Goal: Task Accomplishment & Management: Use online tool/utility

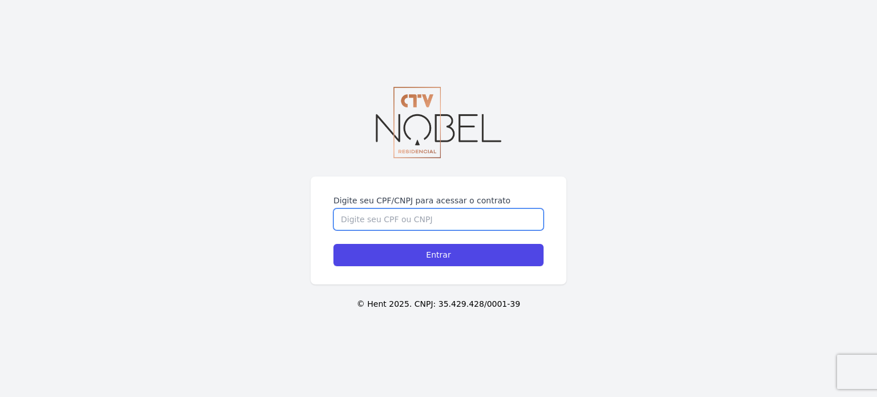
click at [417, 225] on input "Digite seu CPF/CNPJ para acessar o contrato" at bounding box center [438, 219] width 210 height 22
type input "1"
type input "16716270752"
click at [333, 244] on input "Entrar" at bounding box center [438, 255] width 210 height 22
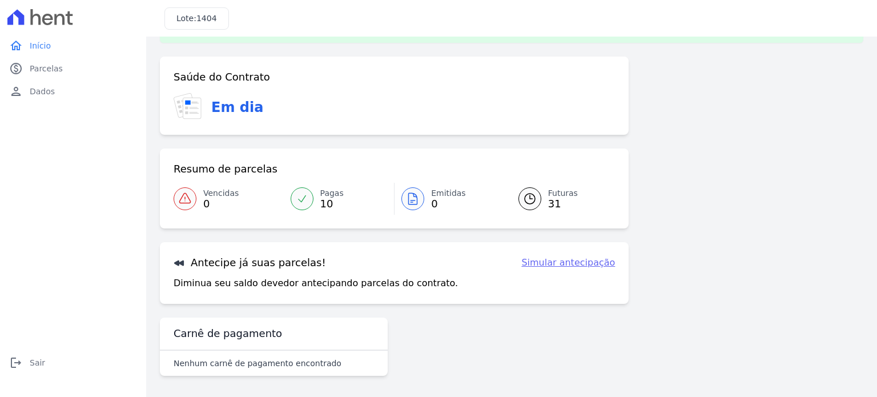
scroll to position [38, 0]
click at [523, 197] on icon at bounding box center [530, 198] width 14 height 14
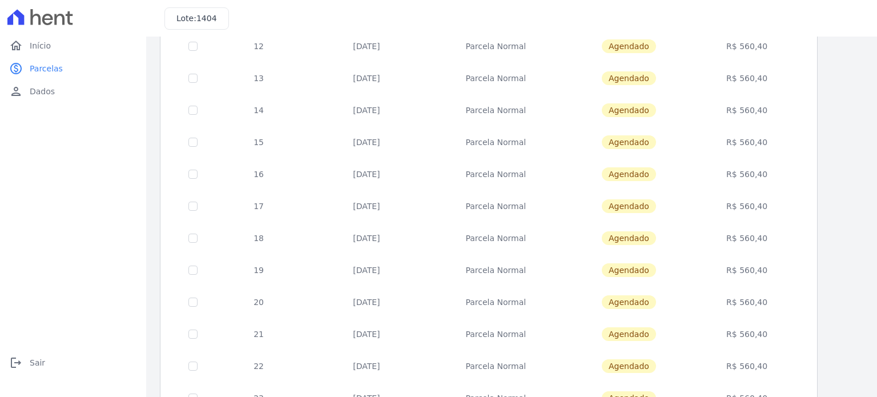
scroll to position [463, 0]
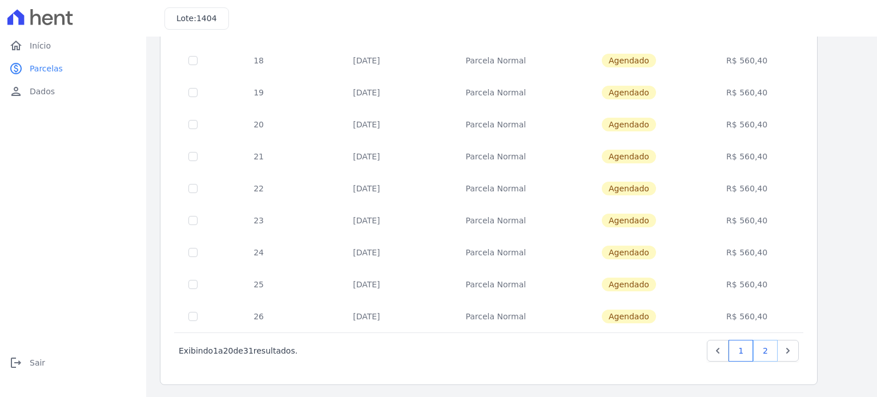
click at [774, 356] on link "2" at bounding box center [765, 351] width 25 height 22
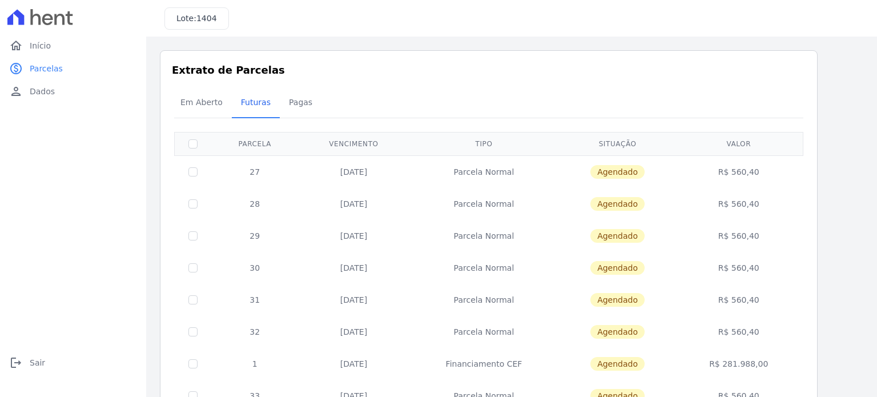
scroll to position [175, 0]
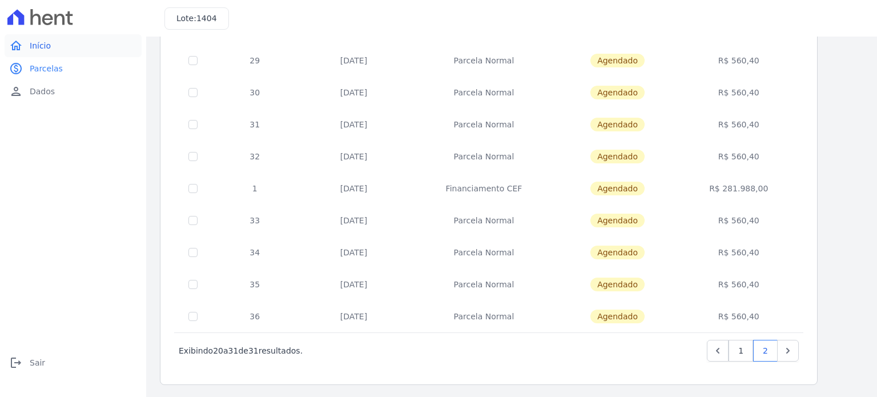
click at [41, 46] on span "Início" at bounding box center [40, 45] width 21 height 11
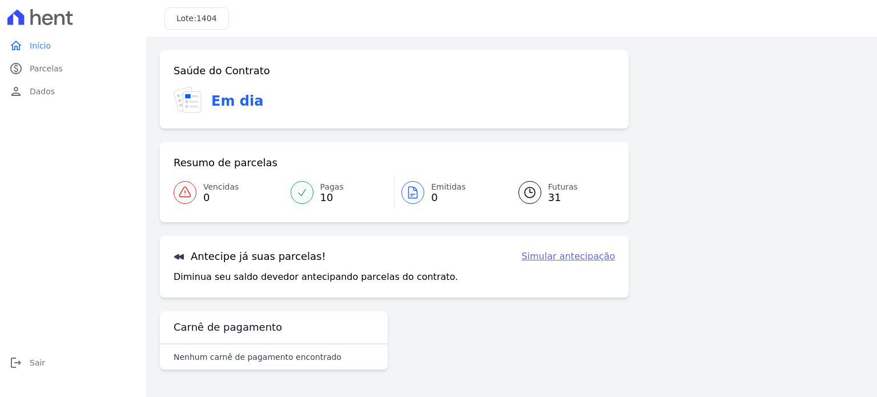
click at [577, 253] on link "Simular antecipação" at bounding box center [568, 256] width 94 height 14
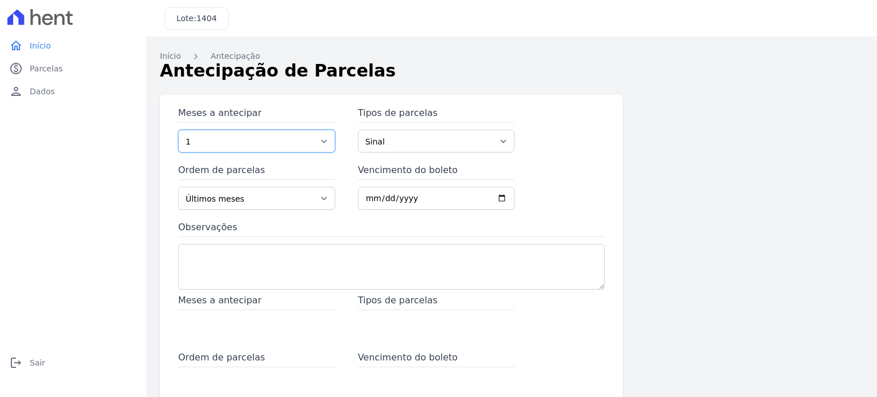
click at [280, 143] on select "1 2 3 4 5 6 7 8 9 10 11 12 13 14 15 16 17 18 19 20 21 22 23 24 25 26 27 28 29 3…" at bounding box center [256, 141] width 157 height 23
select select "5"
click at [178, 130] on select "1 2 3 4 5 6 7 8 9 10 11 12 13 14 15 16 17 18 19 20 21 22 23 24 25 26 27 28 29 3…" at bounding box center [256, 141] width 157 height 23
click at [231, 201] on select "Últimos meses Primeiros meses" at bounding box center [256, 198] width 157 height 23
select select "beginning"
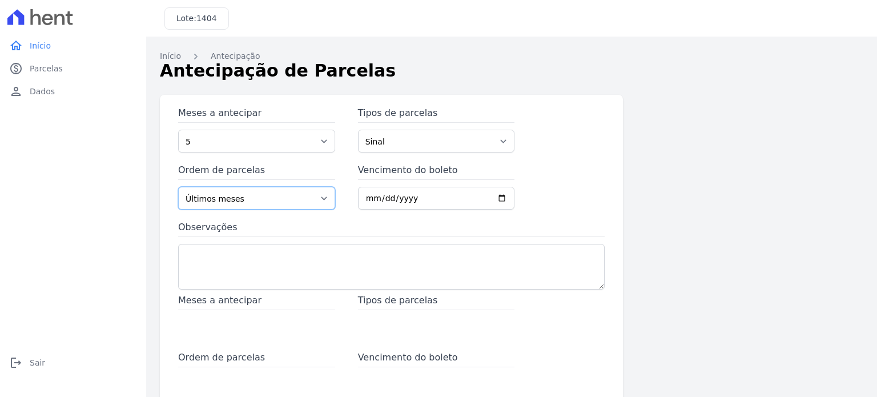
click at [178, 187] on select "Últimos meses Primeiros meses" at bounding box center [256, 198] width 157 height 23
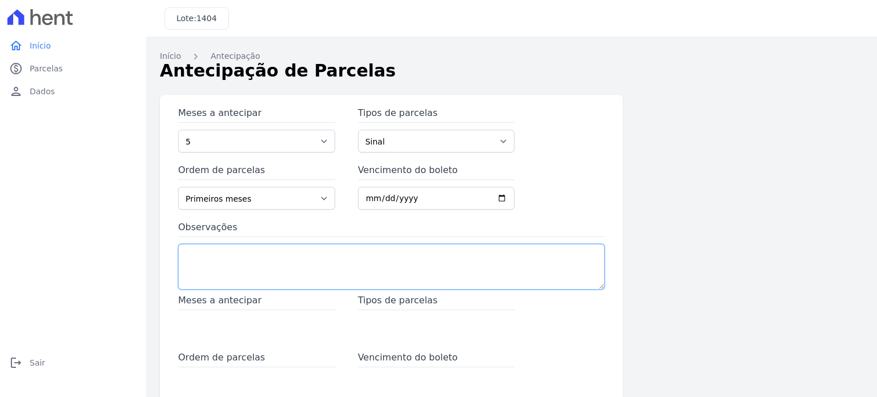
click at [272, 273] on textarea "Observações" at bounding box center [391, 267] width 426 height 46
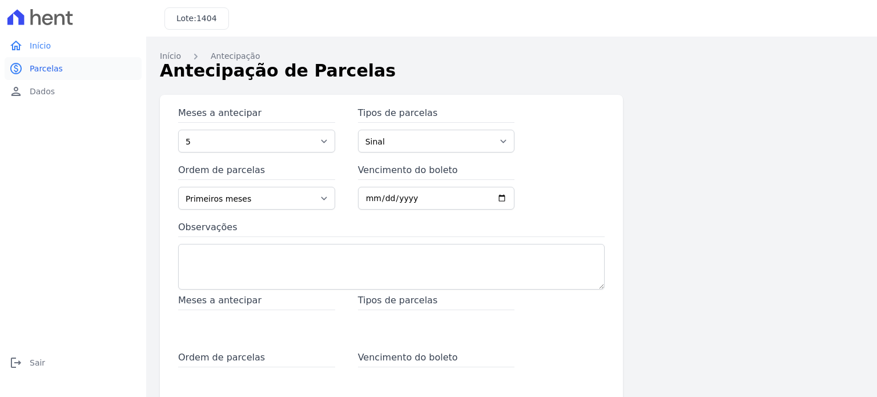
click at [27, 67] on link "paid Parcelas" at bounding box center [73, 68] width 137 height 23
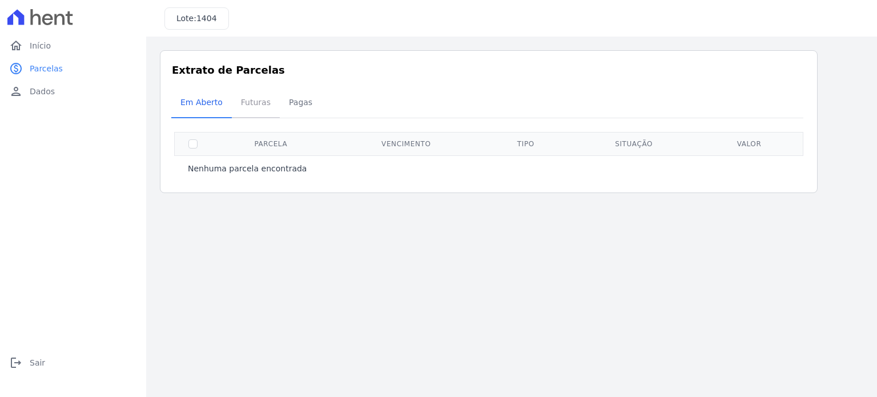
click at [253, 106] on span "Futuras" at bounding box center [255, 102] width 43 height 23
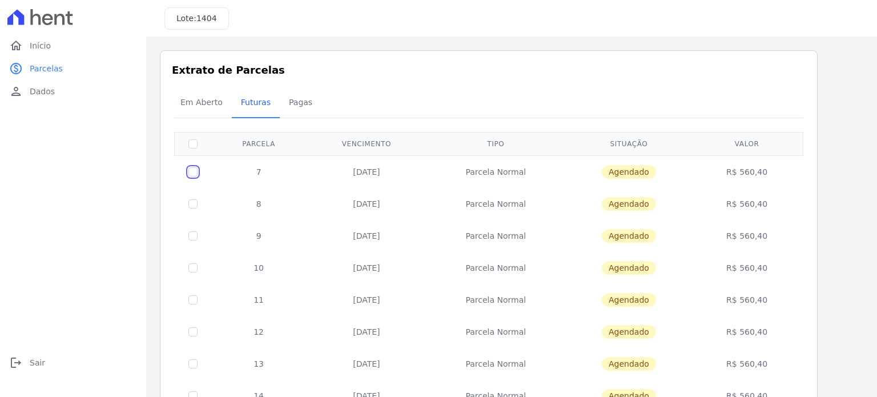
click at [192, 172] on input "checkbox" at bounding box center [192, 171] width 9 height 9
checkbox input "true"
click at [191, 176] on input "checkbox" at bounding box center [192, 171] width 9 height 9
checkbox input "true"
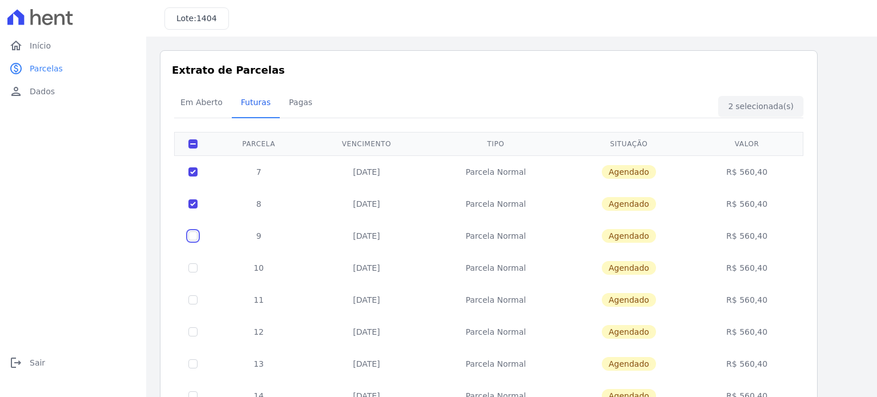
click at [192, 176] on input "checkbox" at bounding box center [192, 171] width 9 height 9
checkbox input "true"
click at [194, 176] on input "checkbox" at bounding box center [192, 171] width 9 height 9
checkbox input "true"
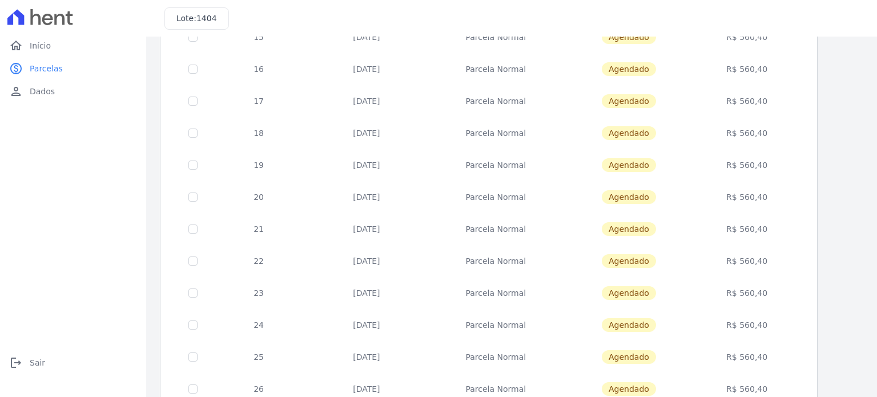
scroll to position [463, 0]
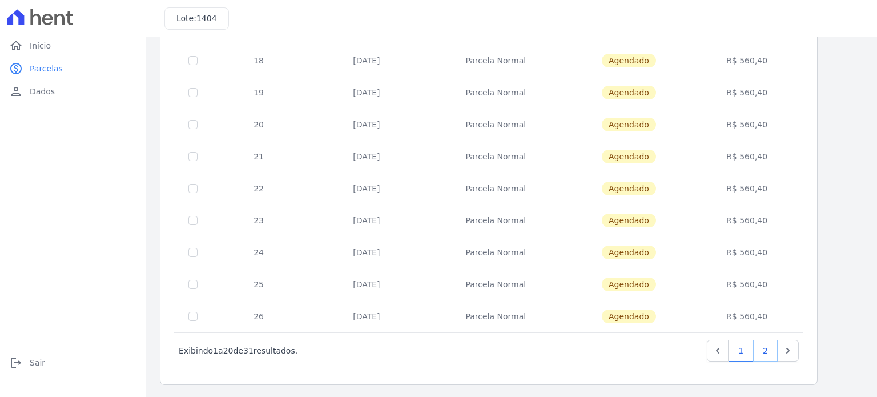
click at [770, 351] on link "2" at bounding box center [765, 351] width 25 height 22
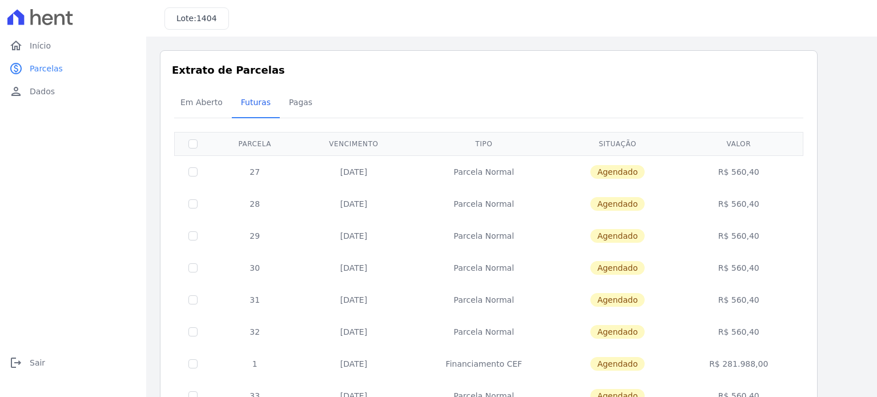
scroll to position [175, 0]
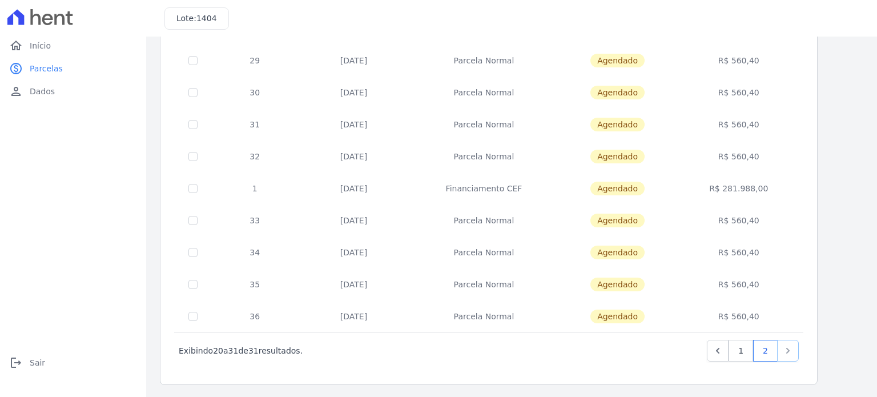
click at [790, 353] on icon "Next" at bounding box center [787, 350] width 11 height 11
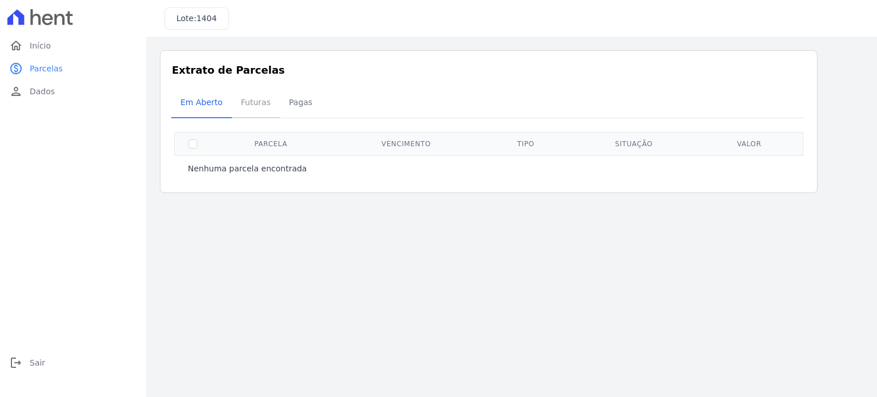
click at [242, 106] on span "Futuras" at bounding box center [255, 102] width 43 height 23
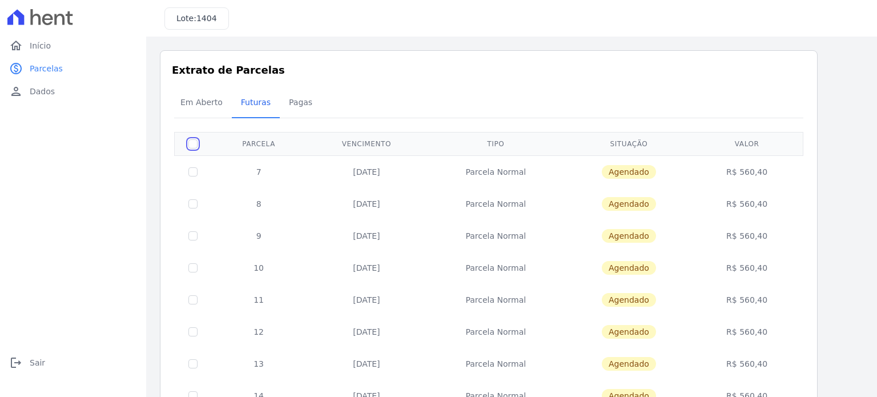
click at [191, 143] on input "checkbox" at bounding box center [192, 143] width 9 height 9
checkbox input "true"
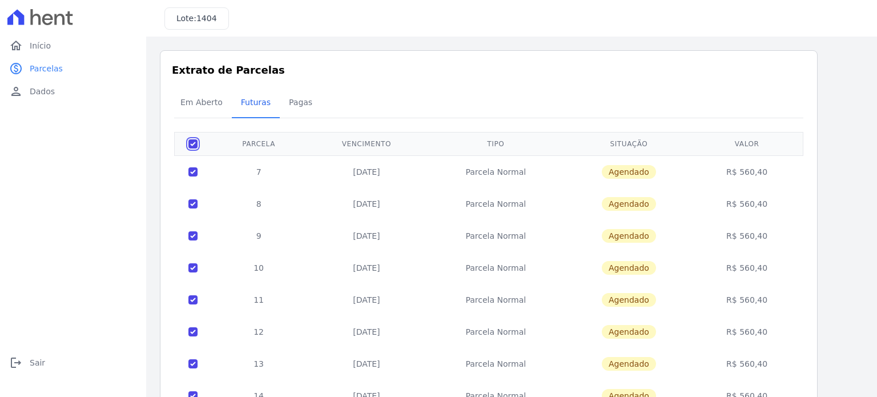
checkbox input "true"
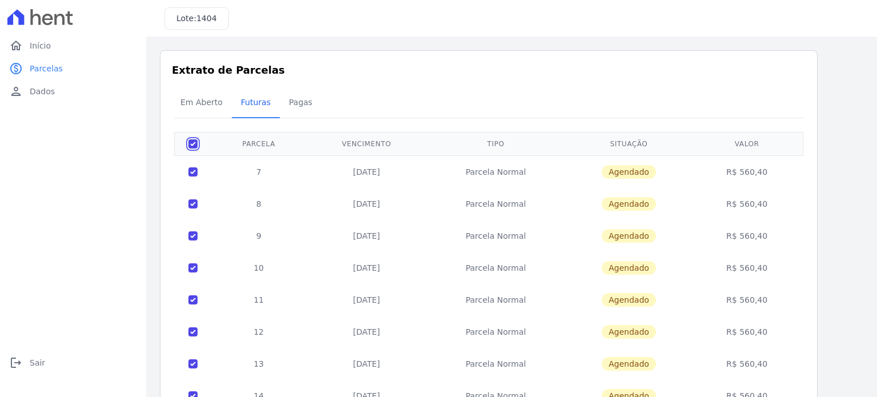
checkbox input "true"
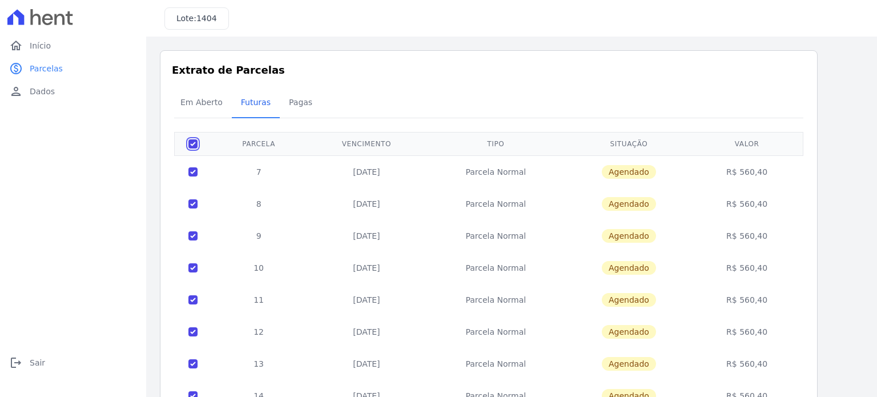
checkbox input "true"
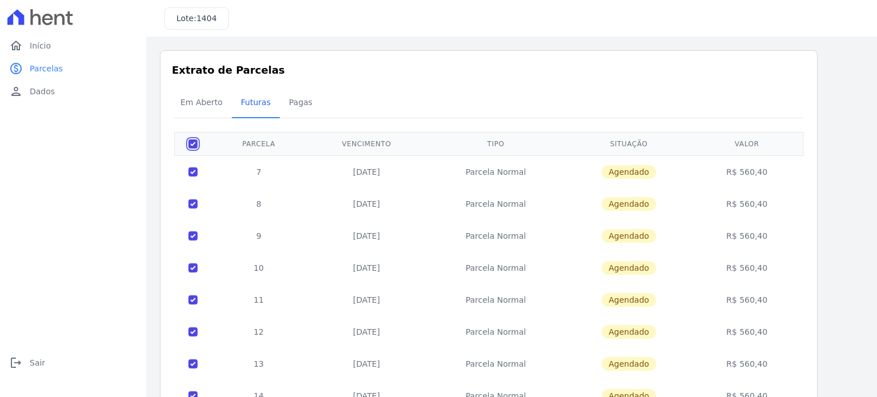
checkbox input "true"
click at [191, 143] on input "checkbox" at bounding box center [192, 143] width 9 height 9
checkbox input "false"
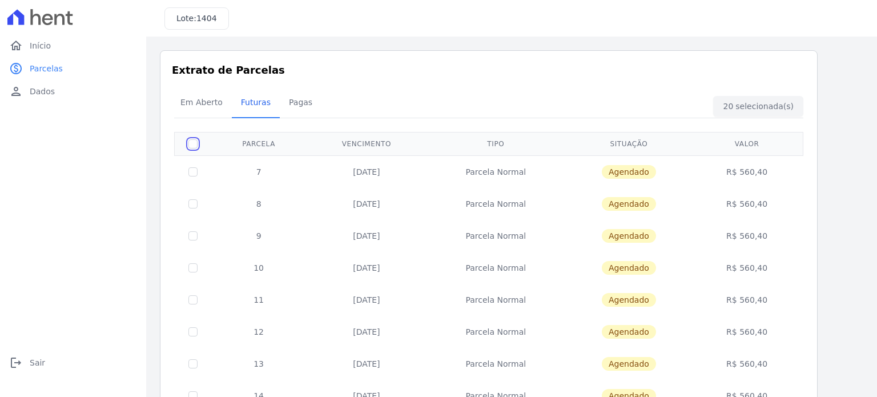
checkbox input "false"
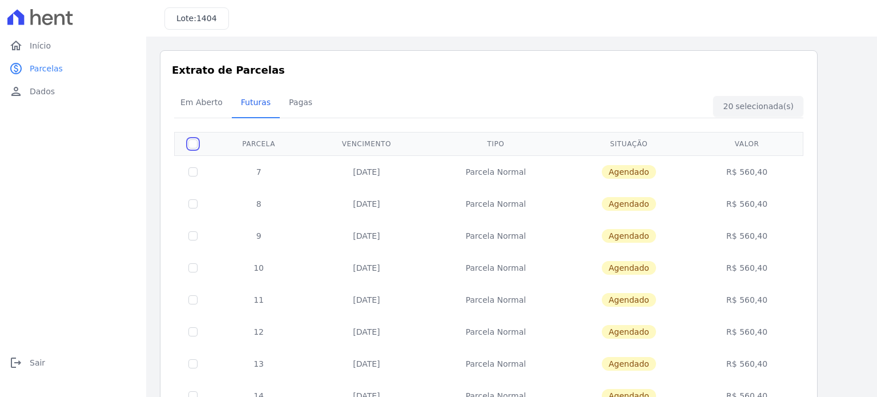
checkbox input "false"
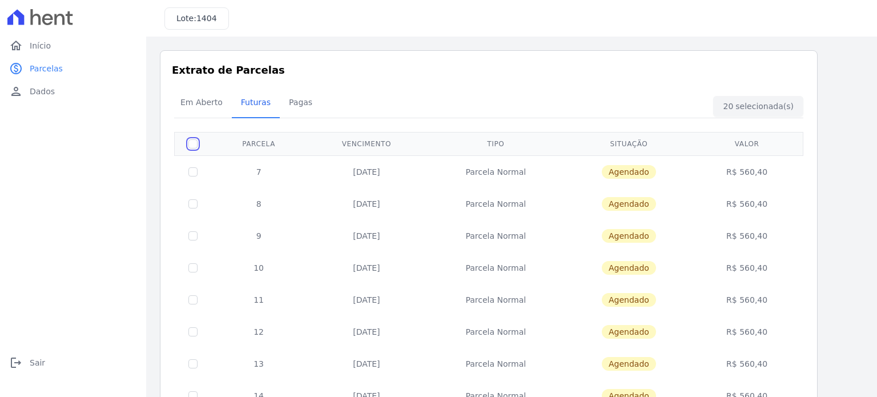
checkbox input "false"
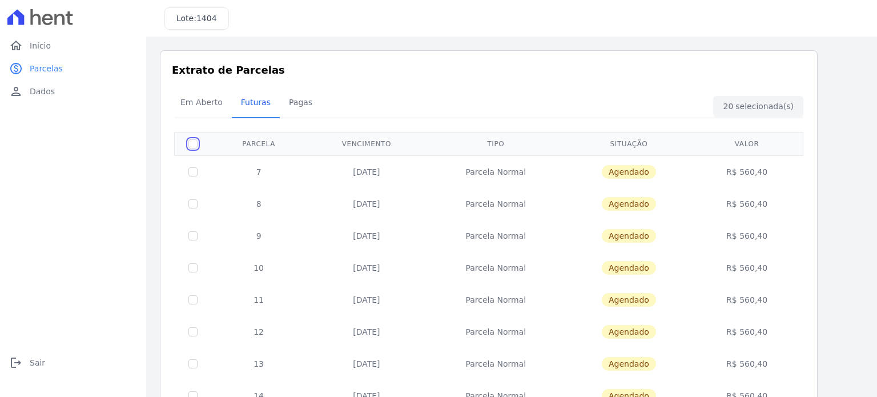
checkbox input "false"
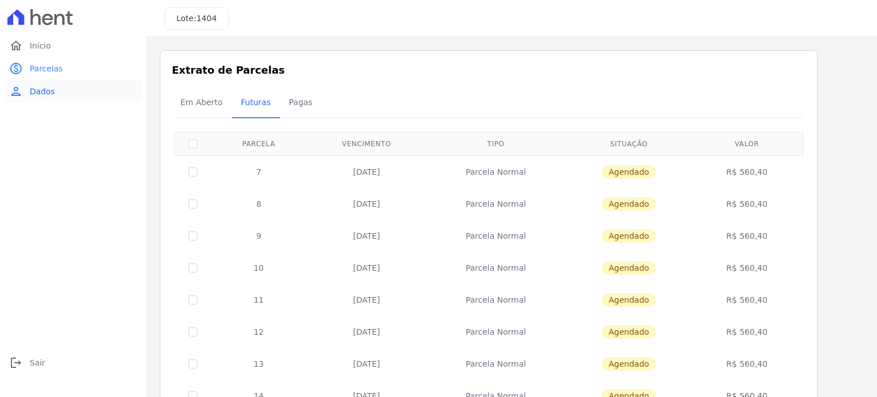
click at [34, 96] on span "Dados" at bounding box center [42, 91] width 25 height 11
